Goal: Transaction & Acquisition: Subscribe to service/newsletter

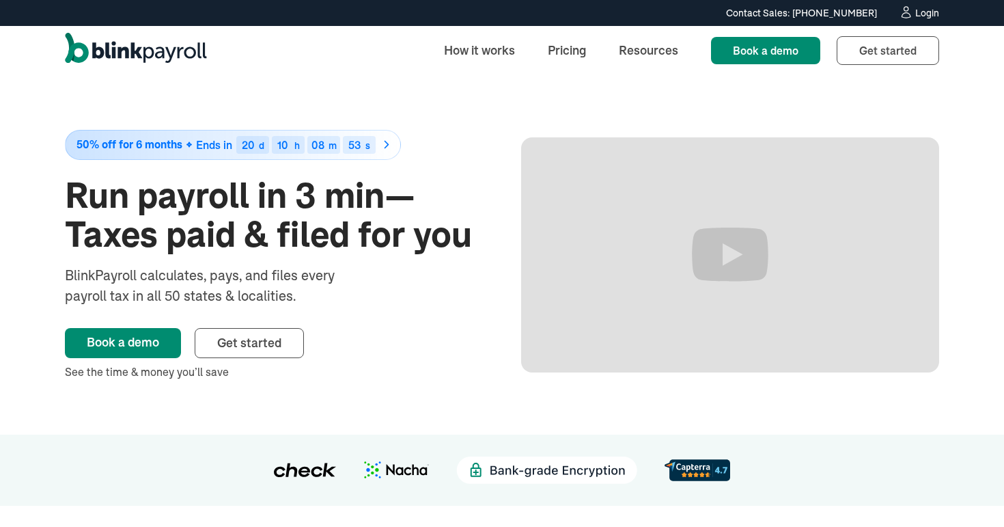
click at [274, 351] on link "Get started" at bounding box center [249, 343] width 109 height 30
click at [141, 260] on div at bounding box center [274, 259] width 418 height 11
click at [555, 42] on link "Pricing" at bounding box center [567, 50] width 60 height 29
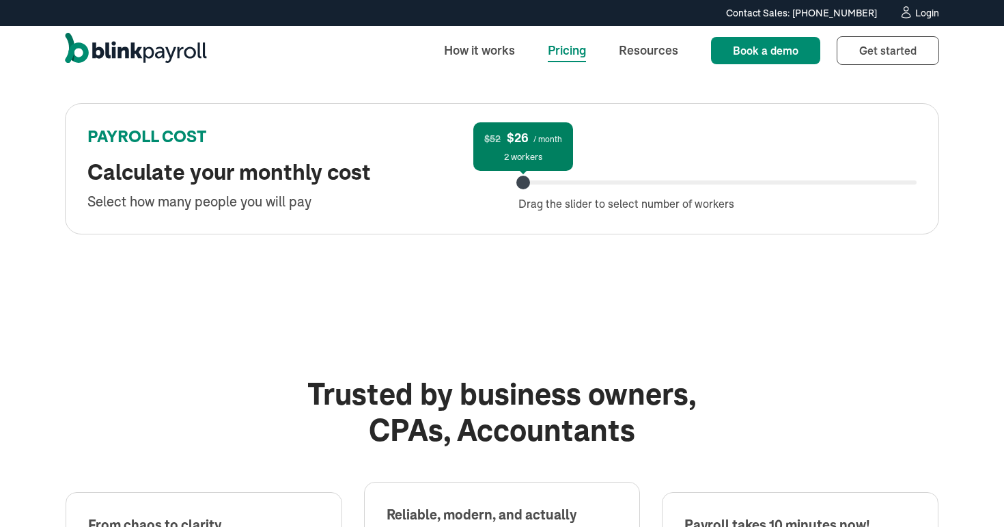
scroll to position [709, 0]
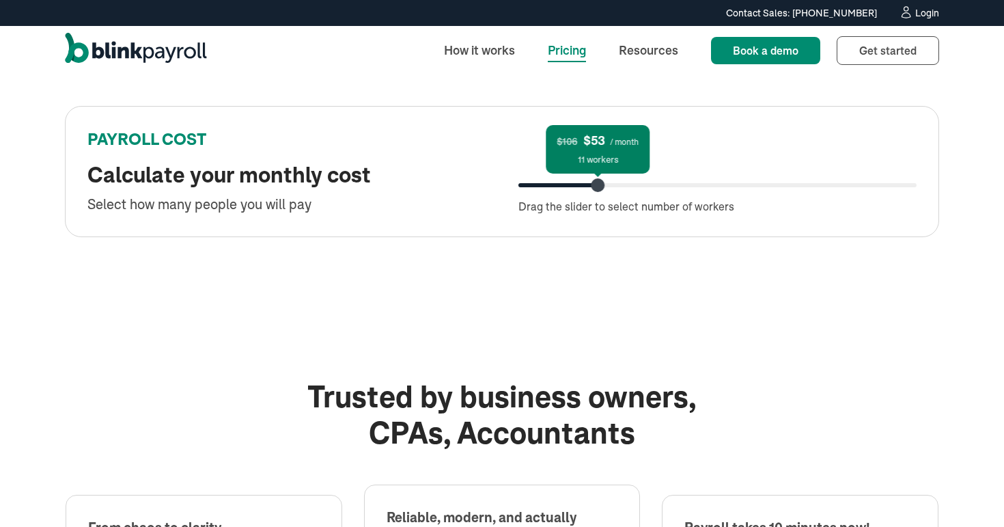
click at [596, 184] on div "$106 $53 / month 11 workers" at bounding box center [717, 185] width 398 height 4
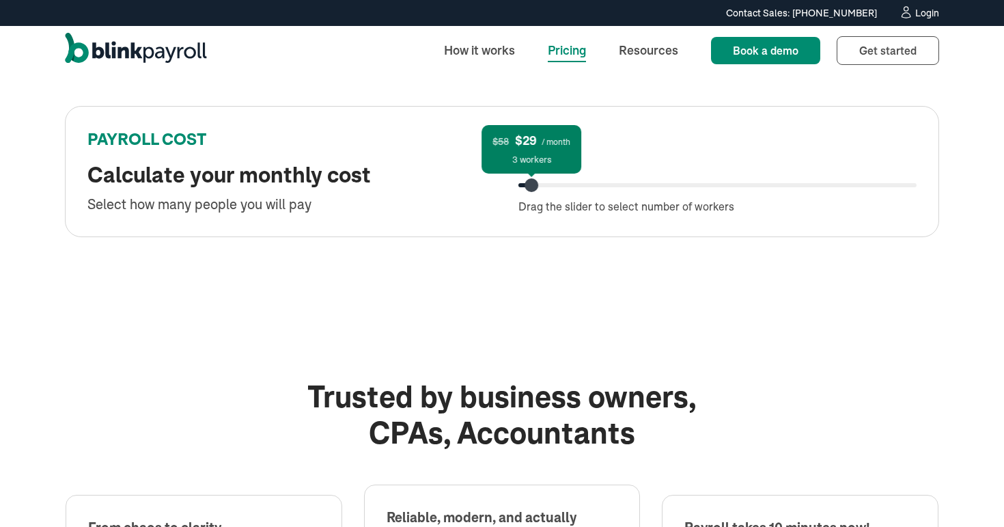
drag, startPoint x: 596, startPoint y: 184, endPoint x: 475, endPoint y: 191, distance: 121.1
click at [495, 185] on div "PAYROLL COST Calculate your monthly cost Select how many people you will pay $5…" at bounding box center [502, 171] width 874 height 131
click at [734, 181] on div "$52 $26 / month 2 workers Drag the slider to select number of workers" at bounding box center [717, 185] width 398 height 59
click at [736, 184] on div at bounding box center [717, 185] width 398 height 4
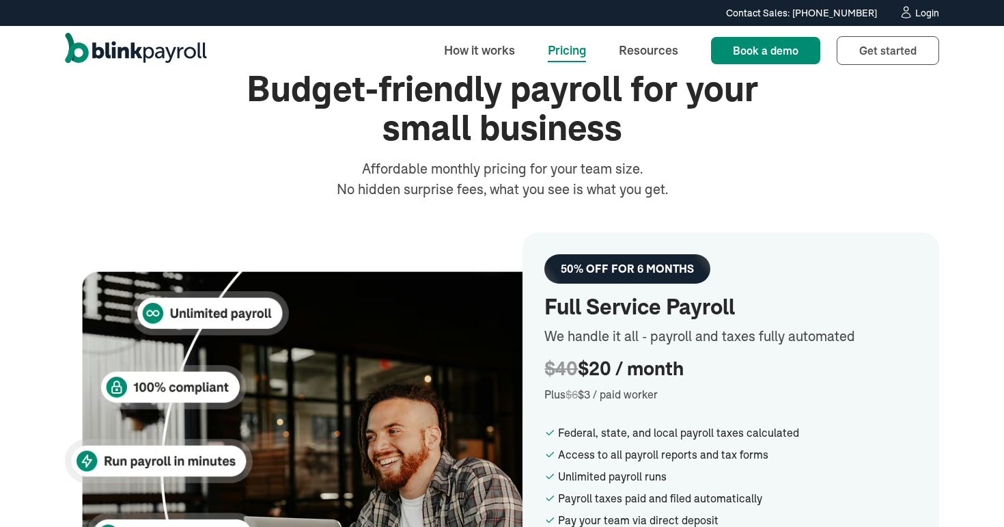
scroll to position [0, 0]
